Goal: Task Accomplishment & Management: Use online tool/utility

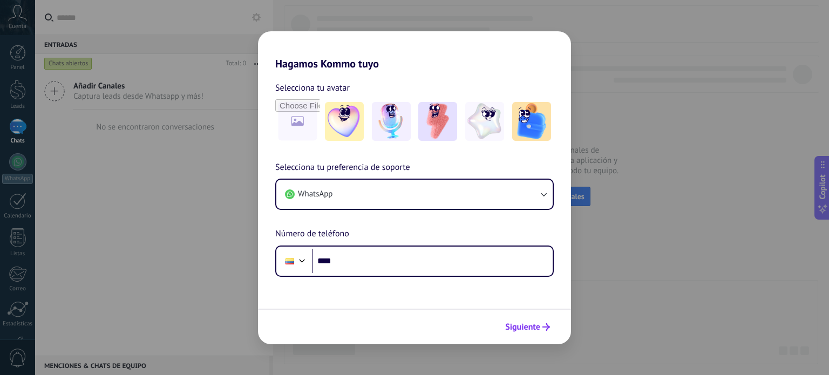
click at [535, 329] on span "Siguiente" at bounding box center [522, 327] width 35 height 8
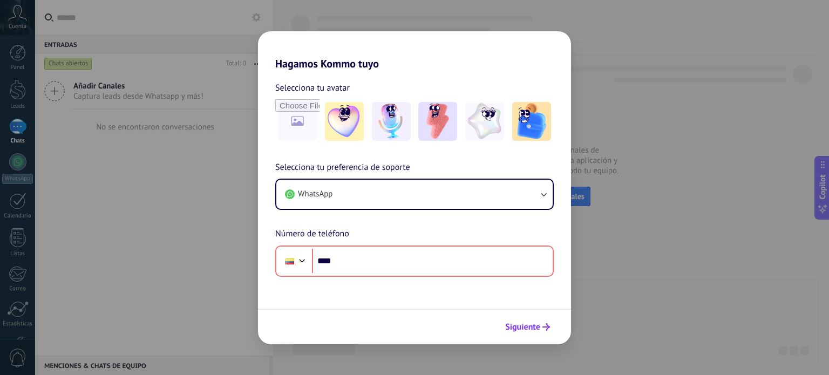
click at [535, 329] on span "Siguiente" at bounding box center [522, 327] width 35 height 8
click at [581, 18] on div "Hagamos Kommo tuyo Selecciona tu avatar Selecciona tu preferencia de soporte Wh…" at bounding box center [414, 187] width 829 height 375
click at [698, 98] on div "Hagamos Kommo tuyo Selecciona tu avatar Selecciona tu preferencia de soporte Wh…" at bounding box center [414, 187] width 829 height 375
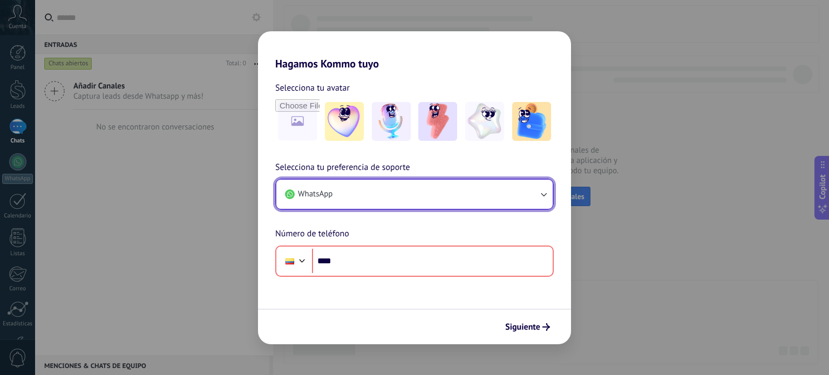
click at [456, 193] on button "WhatsApp" at bounding box center [414, 194] width 276 height 29
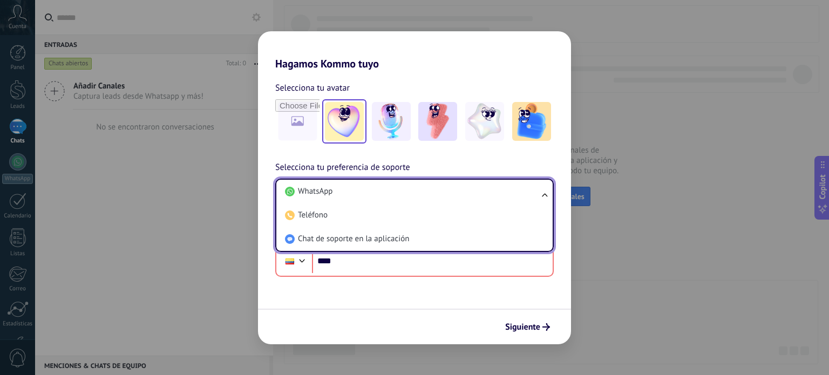
click at [337, 127] on img at bounding box center [344, 121] width 39 height 39
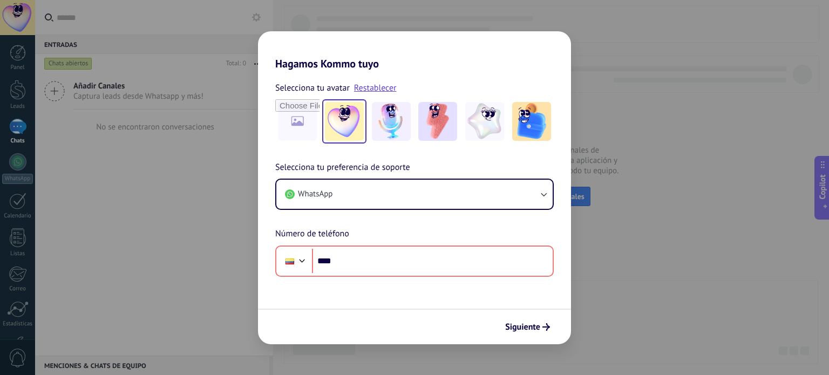
click at [369, 243] on div "Selecciona tu preferencia de soporte WhatsApp Número de teléfono Phone ****" at bounding box center [414, 219] width 313 height 116
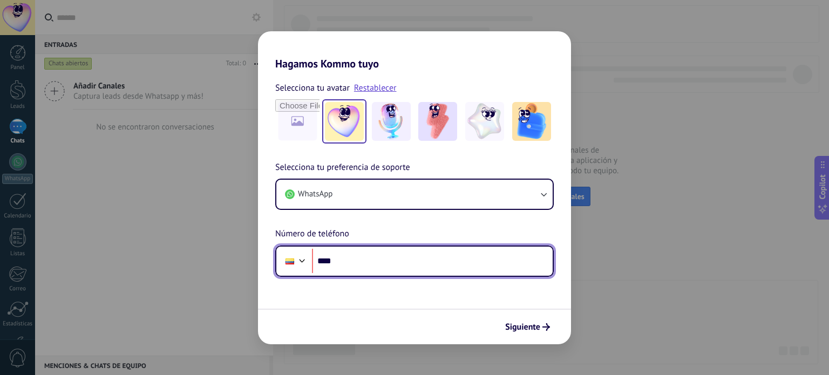
click at [368, 254] on input "****" at bounding box center [432, 261] width 241 height 25
type input "**********"
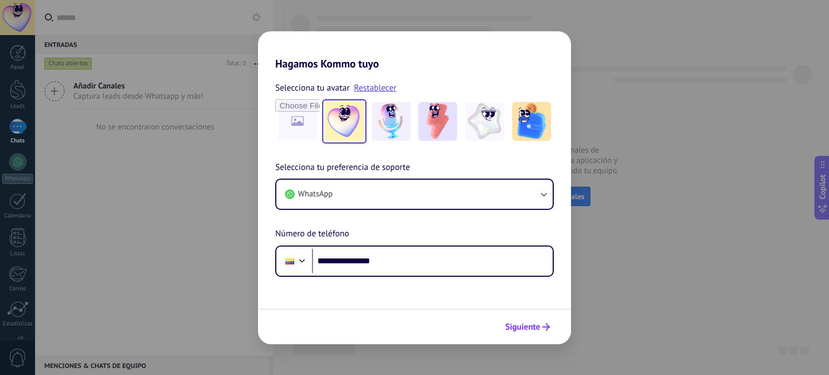
click at [542, 334] on button "Siguiente" at bounding box center [527, 327] width 54 height 18
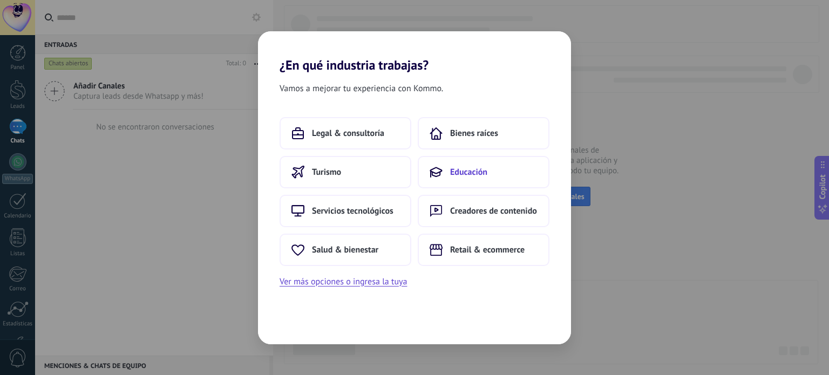
click at [475, 167] on span "Educación" at bounding box center [468, 172] width 37 height 11
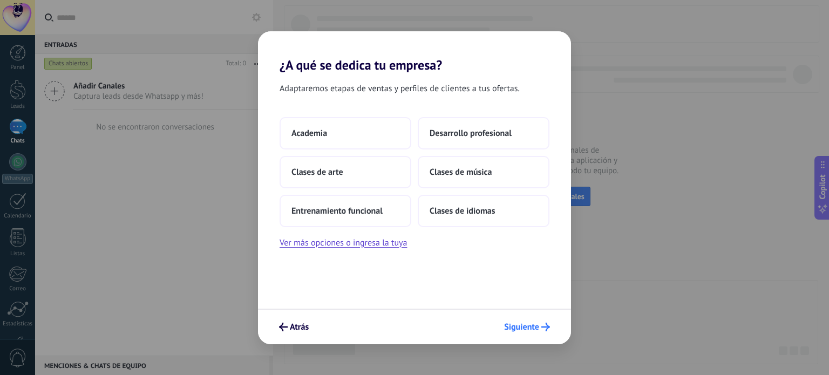
click at [530, 323] on span "Siguiente" at bounding box center [521, 327] width 35 height 8
click at [347, 131] on button "Academia" at bounding box center [345, 133] width 132 height 32
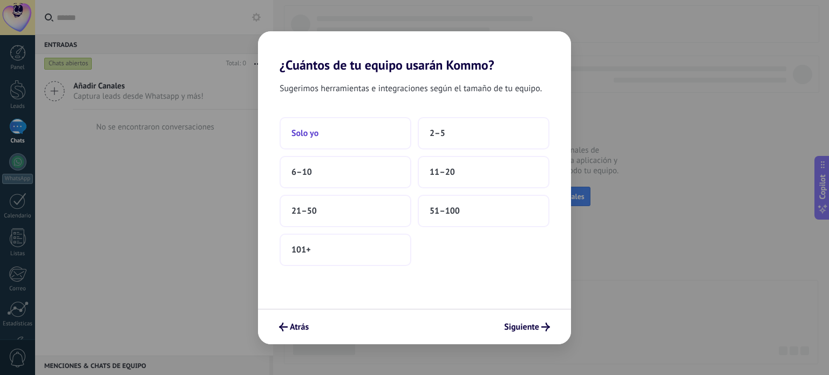
click at [356, 142] on button "Solo yo" at bounding box center [345, 133] width 132 height 32
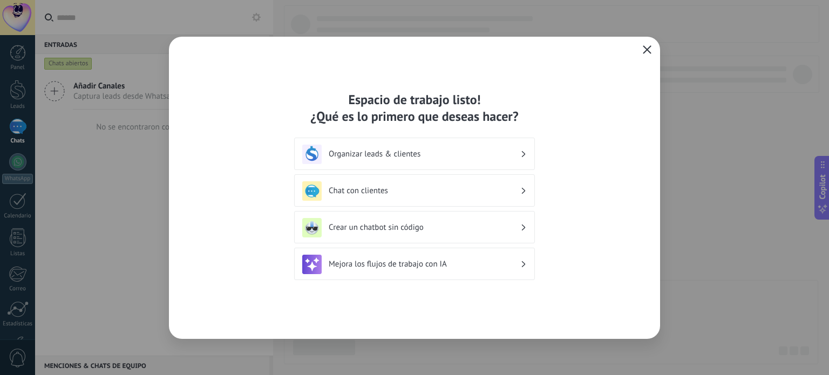
click at [647, 56] on button "button" at bounding box center [647, 50] width 14 height 15
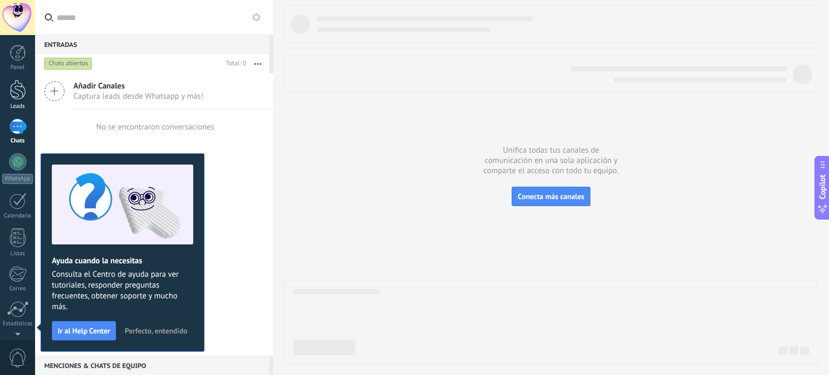
click at [15, 80] on div at bounding box center [18, 90] width 16 height 20
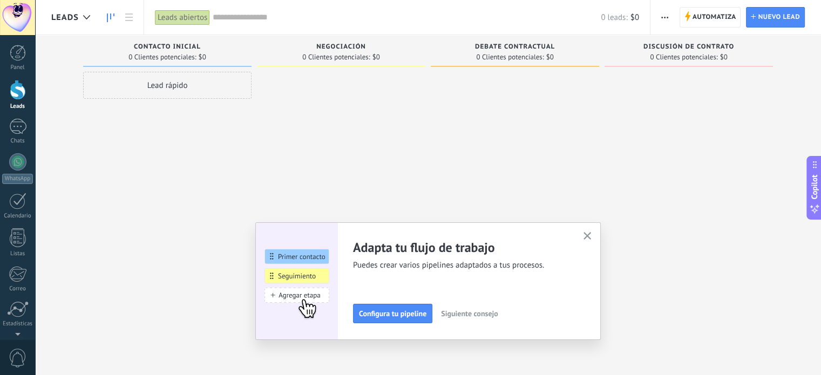
click at [590, 241] on span "button" at bounding box center [587, 236] width 8 height 9
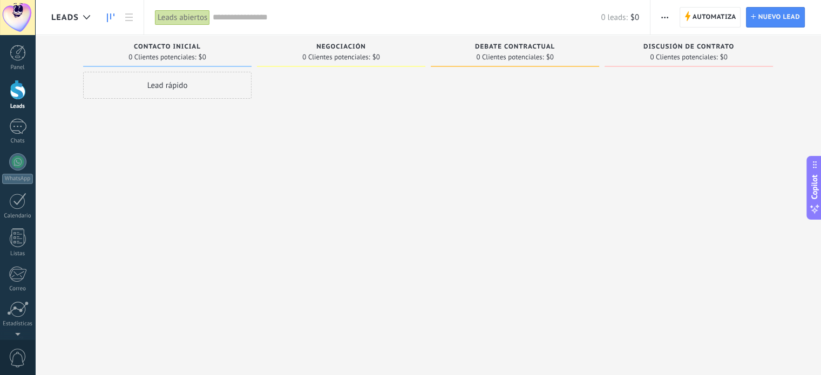
click at [162, 97] on div "Lead rápido" at bounding box center [167, 85] width 168 height 27
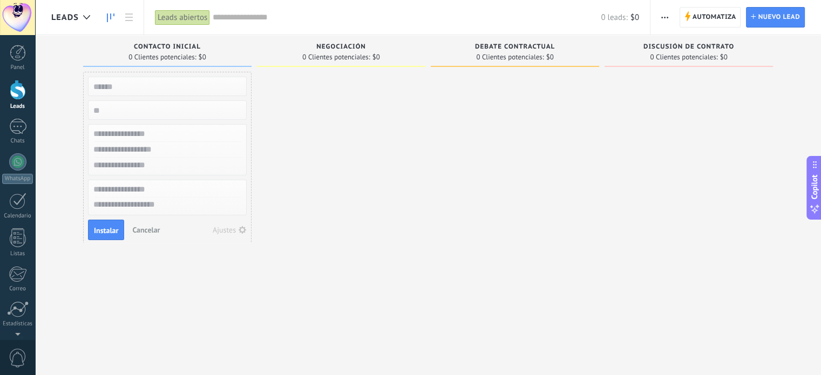
click at [179, 88] on input "text" at bounding box center [166, 86] width 158 height 15
click at [281, 153] on div at bounding box center [341, 189] width 168 height 234
click at [169, 293] on div "Lead rápido Instalar Cancelar Ajustes" at bounding box center [167, 189] width 168 height 234
click at [144, 229] on span "Cancelar" at bounding box center [146, 230] width 28 height 10
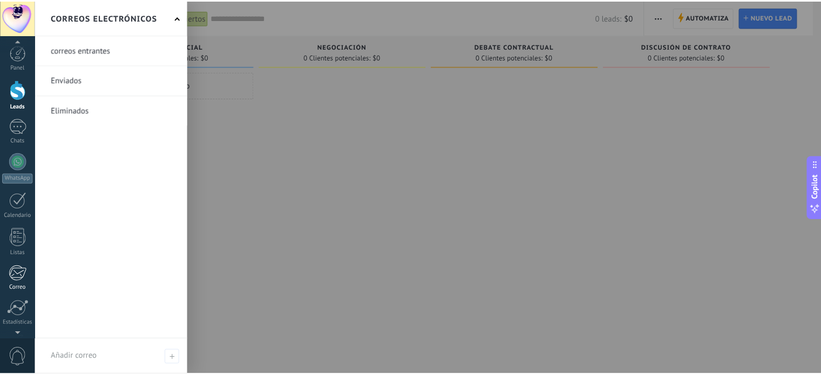
scroll to position [73, 0]
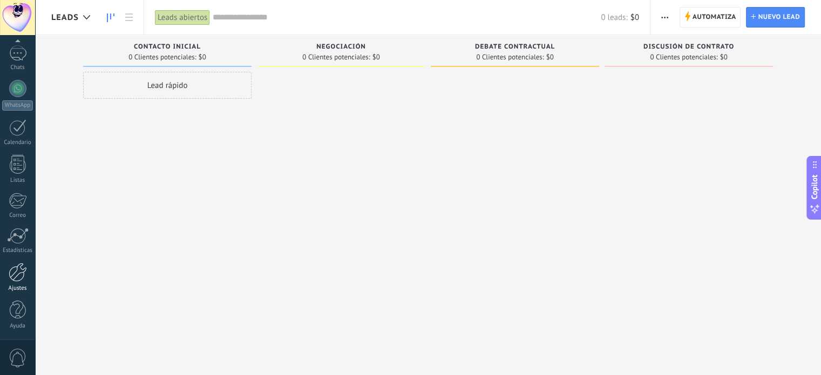
click at [12, 273] on div at bounding box center [18, 272] width 18 height 19
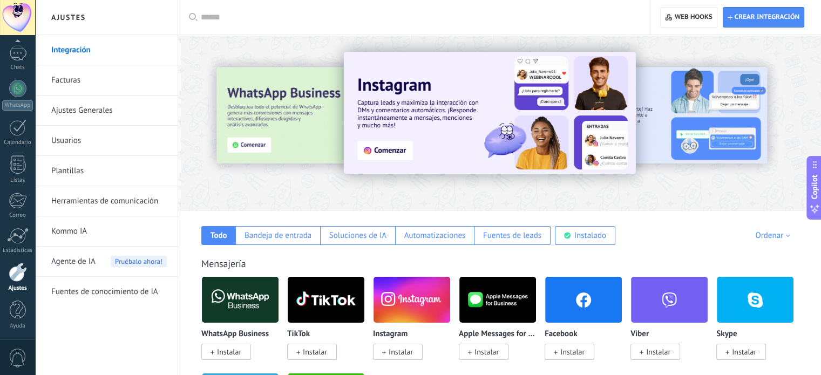
click at [105, 73] on link "Facturas" at bounding box center [108, 80] width 115 height 30
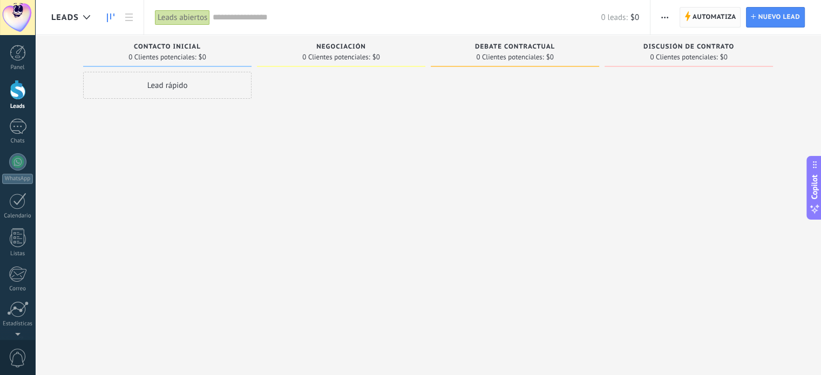
click at [712, 22] on span "Automatiza" at bounding box center [714, 17] width 44 height 19
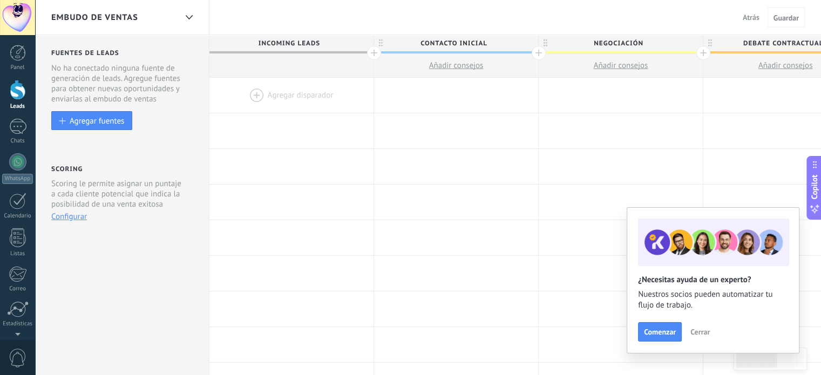
click at [257, 94] on div at bounding box center [291, 95] width 164 height 35
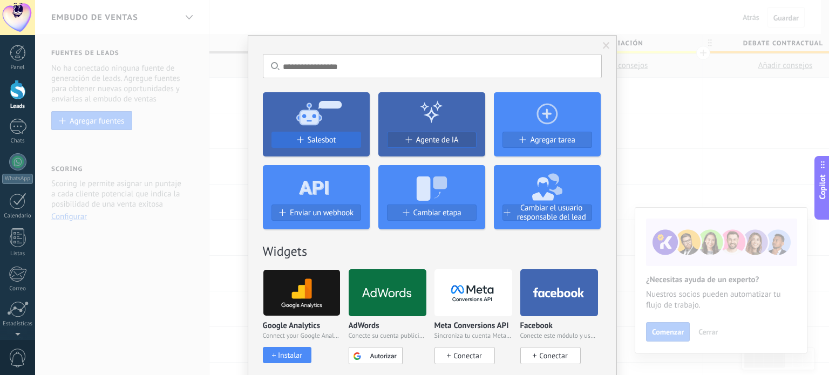
click at [319, 138] on span "Salesbot" at bounding box center [322, 139] width 29 height 9
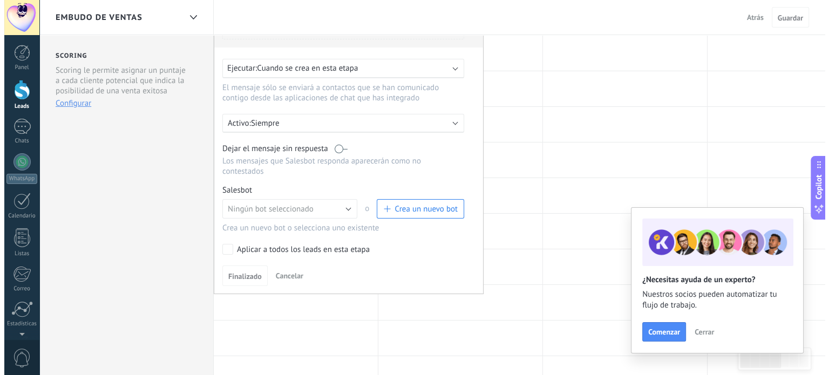
scroll to position [115, 0]
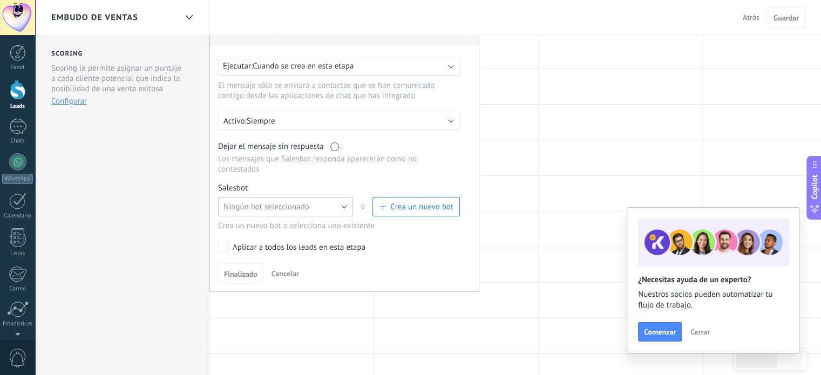
click at [320, 200] on button "Ningún bot seleccionado" at bounding box center [285, 206] width 135 height 19
click at [419, 197] on button "Crea un nuevo bot" at bounding box center [415, 206] width 87 height 19
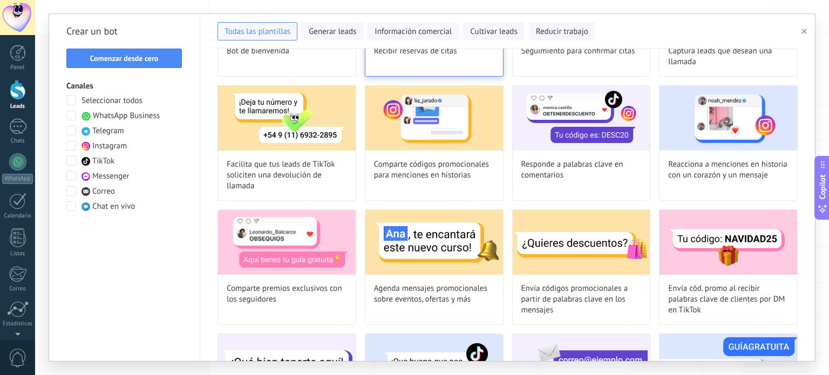
scroll to position [0, 0]
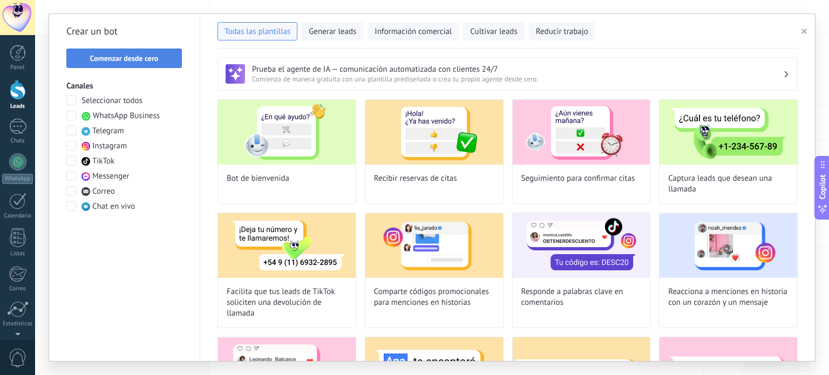
click at [136, 52] on button "Comenzar desde cero" at bounding box center [123, 58] width 115 height 19
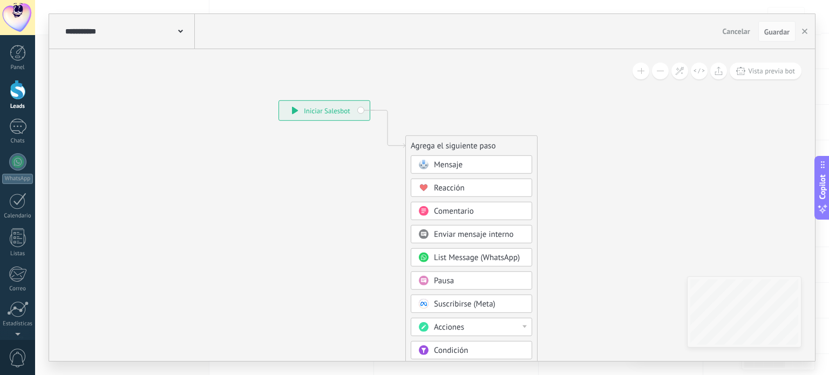
click at [455, 166] on span "Mensaje" at bounding box center [448, 165] width 29 height 10
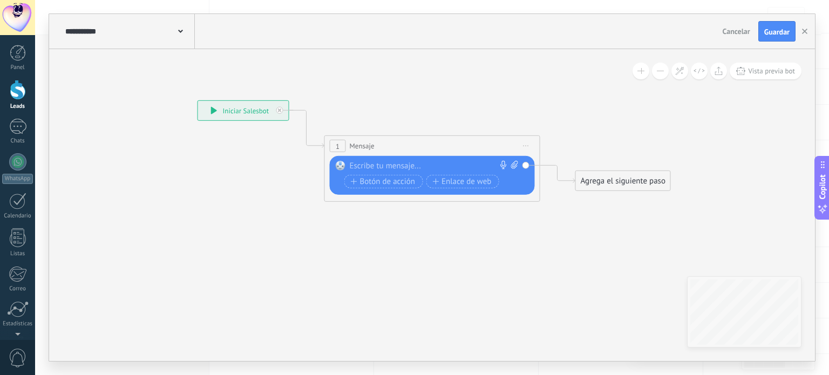
click at [445, 165] on div at bounding box center [430, 166] width 160 height 11
click at [372, 181] on span "Botón de acción" at bounding box center [383, 181] width 65 height 9
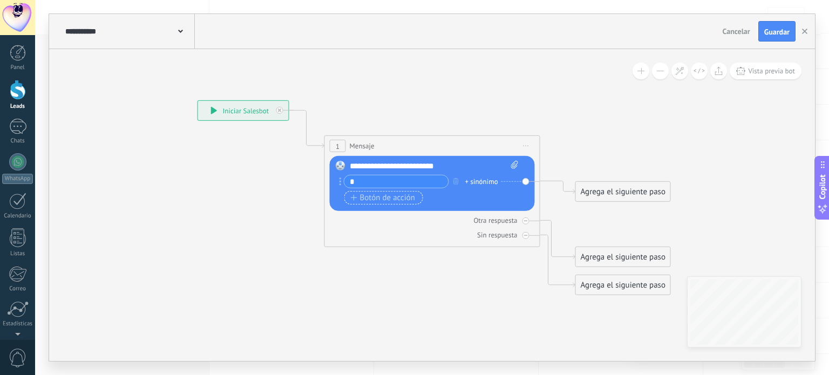
type input "*"
click at [370, 196] on span "Botón de acción" at bounding box center [383, 198] width 65 height 9
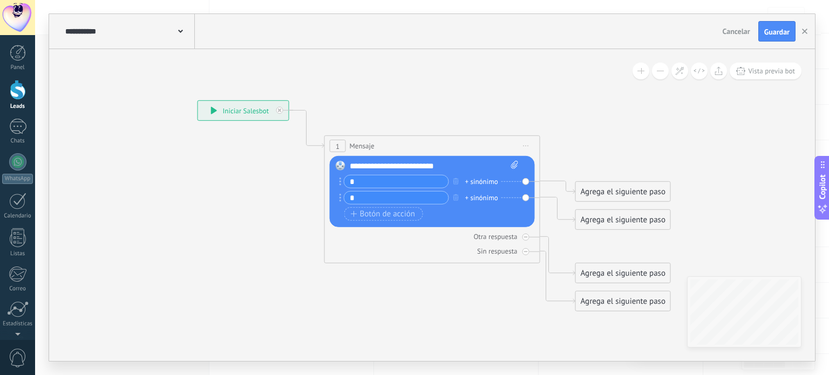
type input "*"
click at [482, 181] on div "+ sinónimo" at bounding box center [481, 181] width 33 height 11
click at [457, 165] on div "**********" at bounding box center [434, 166] width 169 height 11
click at [626, 197] on div "Agrega el siguiente paso" at bounding box center [623, 192] width 94 height 18
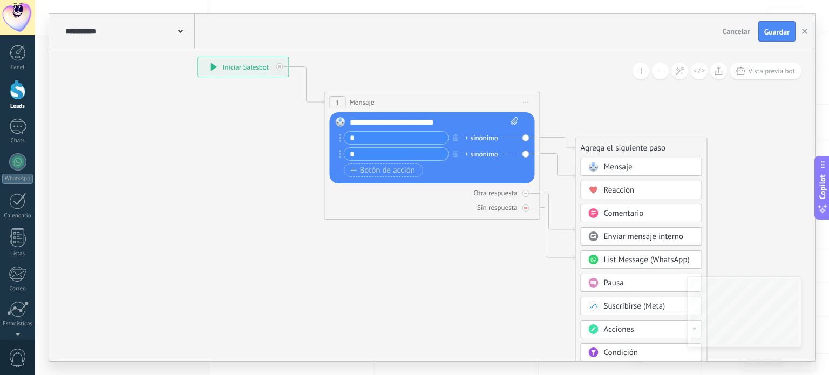
click at [451, 209] on div "Sin respuesta" at bounding box center [432, 207] width 205 height 10
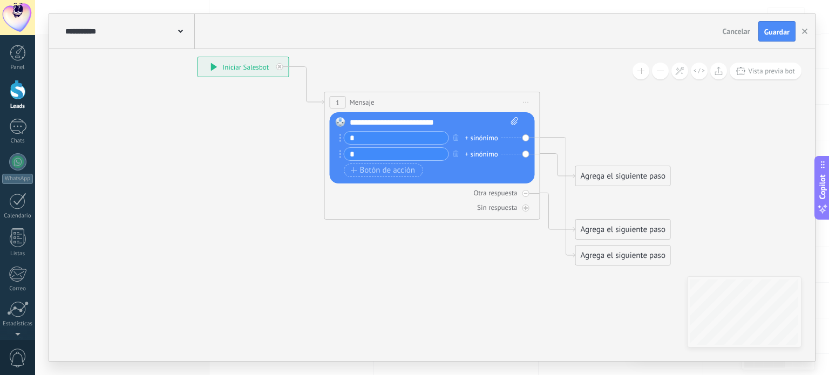
click at [597, 179] on div "Agrega el siguiente paso" at bounding box center [623, 176] width 94 height 18
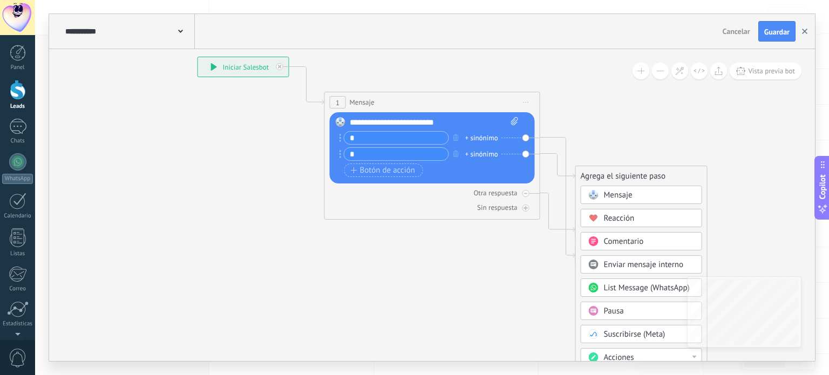
click at [803, 31] on icon "button" at bounding box center [804, 31] width 5 height 5
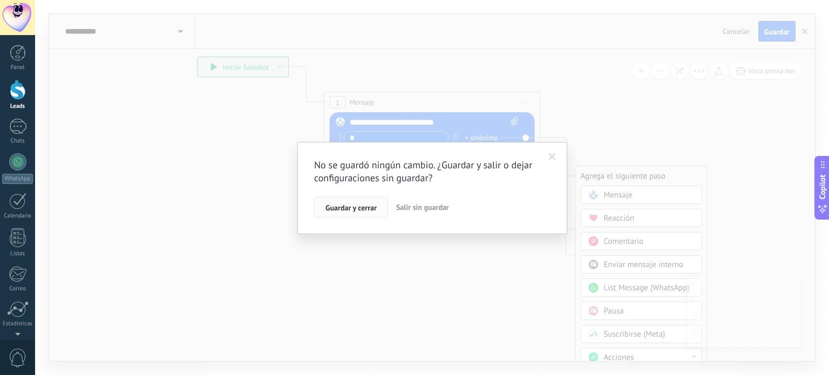
click at [352, 198] on button "Guardar y cerrar" at bounding box center [351, 207] width 74 height 21
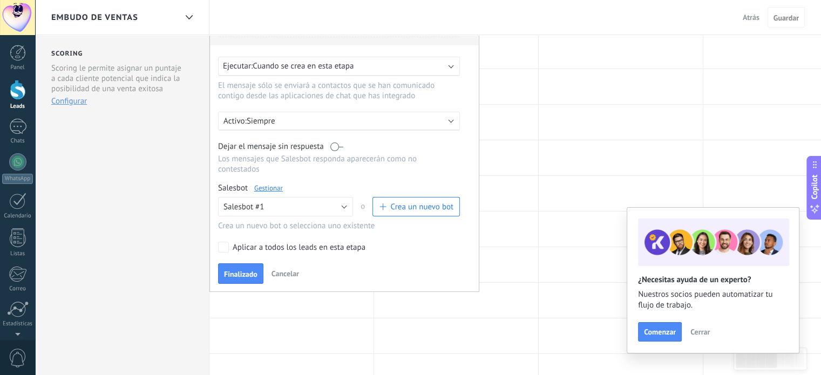
click at [3, 148] on div "Panel Leads Chats WhatsApp Clientes" at bounding box center [17, 229] width 35 height 369
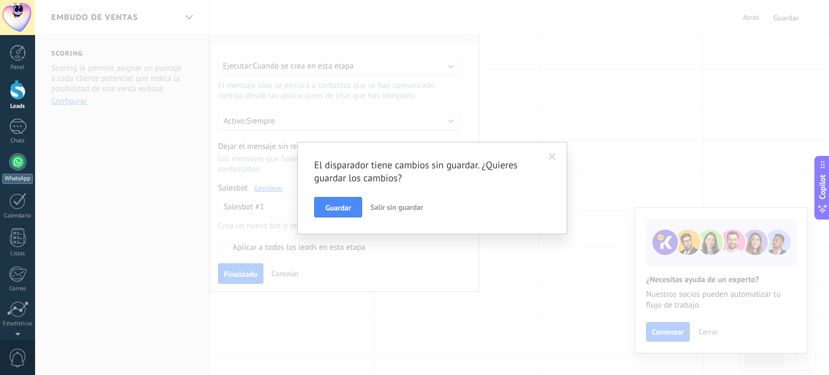
click at [20, 159] on div at bounding box center [17, 161] width 17 height 17
